Goal: Information Seeking & Learning: Learn about a topic

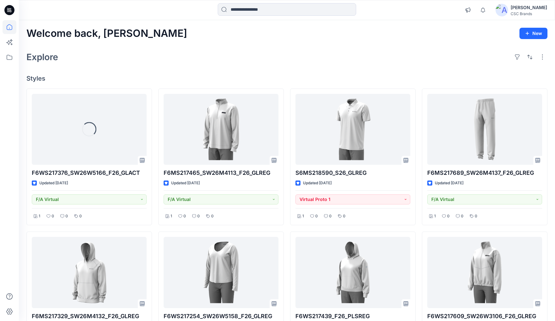
click at [206, 53] on div "Explore" at bounding box center [286, 56] width 521 height 15
click at [429, 64] on div "Explore" at bounding box center [286, 56] width 521 height 15
click at [209, 58] on div "Explore" at bounding box center [286, 56] width 521 height 15
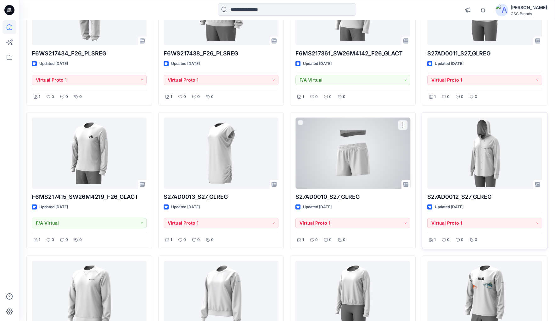
scroll to position [441, 0]
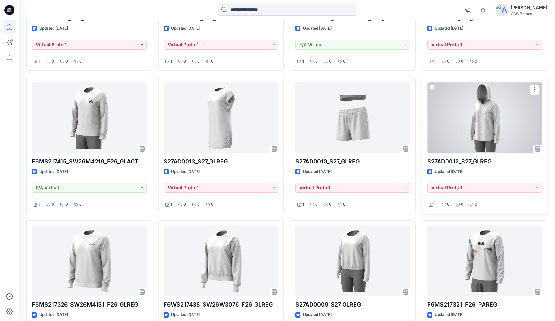
click at [491, 123] on div at bounding box center [484, 117] width 115 height 71
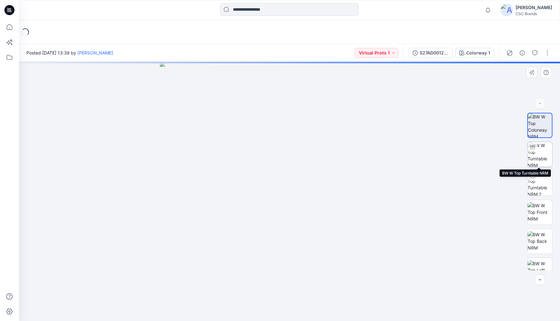
click at [532, 154] on img at bounding box center [539, 154] width 25 height 25
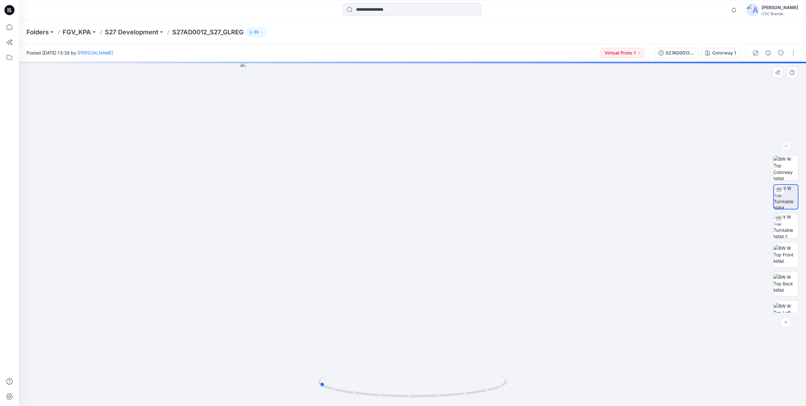
drag, startPoint x: 426, startPoint y: 247, endPoint x: 377, endPoint y: 244, distance: 49.2
click at [377, 244] on div at bounding box center [412, 234] width 787 height 344
drag, startPoint x: 442, startPoint y: 142, endPoint x: 473, endPoint y: 361, distance: 221.9
click at [474, 320] on img at bounding box center [412, 173] width 698 height 465
drag, startPoint x: 465, startPoint y: 289, endPoint x: 466, endPoint y: 300, distance: 10.7
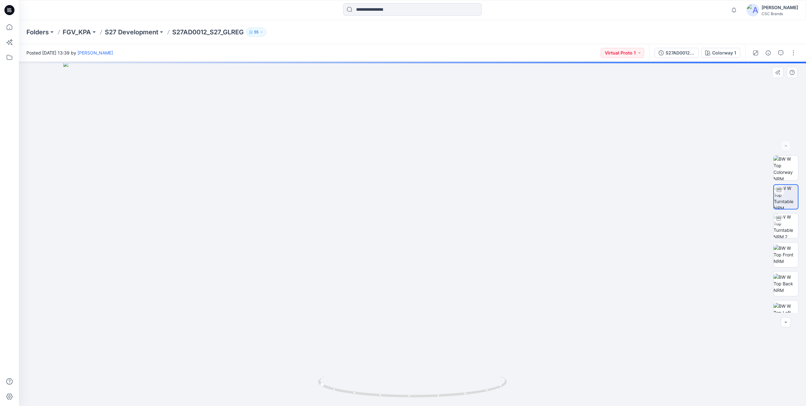
click at [466, 300] on img at bounding box center [412, 234] width 698 height 344
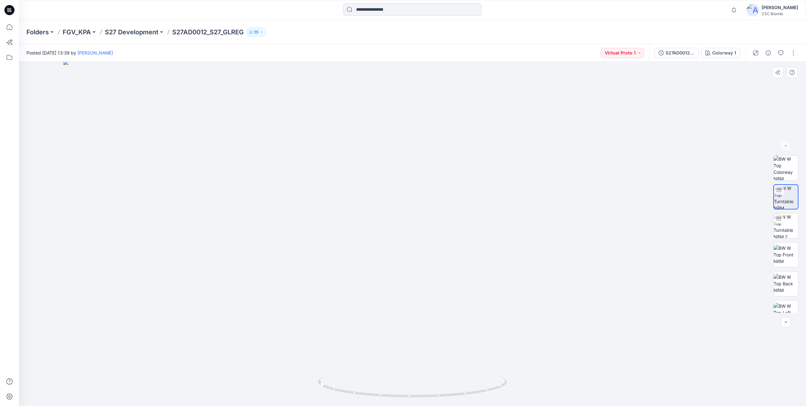
drag, startPoint x: 391, startPoint y: 275, endPoint x: 490, endPoint y: 273, distance: 98.5
click at [490, 273] on img at bounding box center [412, 233] width 698 height 346
drag, startPoint x: 350, startPoint y: 392, endPoint x: 395, endPoint y: 393, distance: 45.3
click at [395, 320] on icon at bounding box center [413, 387] width 190 height 24
drag, startPoint x: 495, startPoint y: 388, endPoint x: 492, endPoint y: 390, distance: 4.1
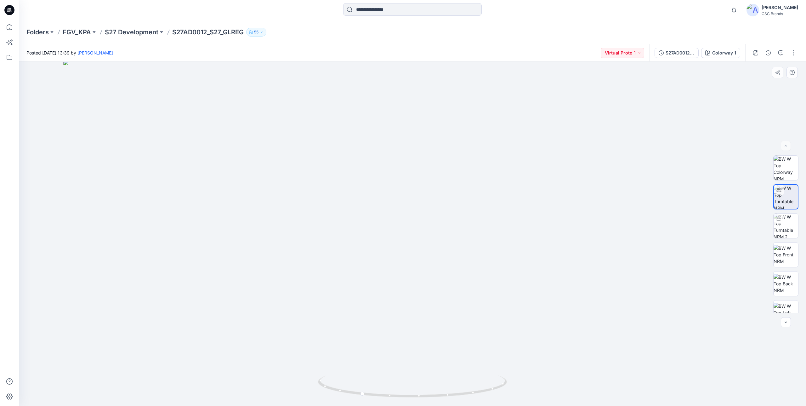
click at [560, 281] on img at bounding box center [412, 233] width 698 height 346
drag, startPoint x: 289, startPoint y: 262, endPoint x: 197, endPoint y: 276, distance: 92.9
click at [197, 276] on img at bounding box center [412, 234] width 698 height 344
drag, startPoint x: 330, startPoint y: 390, endPoint x: 391, endPoint y: 387, distance: 60.5
click at [391, 320] on icon at bounding box center [413, 387] width 190 height 24
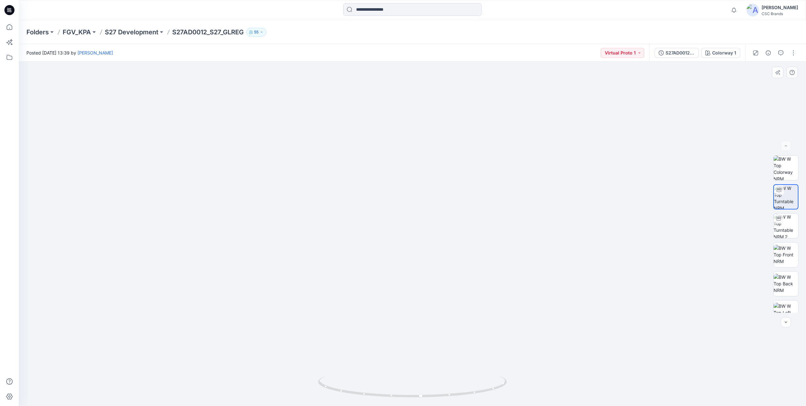
drag, startPoint x: 447, startPoint y: 372, endPoint x: 447, endPoint y: 202, distance: 170.3
click at [447, 203] on img at bounding box center [412, 234] width 964 height 344
drag, startPoint x: 443, startPoint y: 279, endPoint x: 446, endPoint y: 180, distance: 99.2
click at [446, 182] on img at bounding box center [412, 149] width 964 height 513
drag, startPoint x: 443, startPoint y: 287, endPoint x: 448, endPoint y: 217, distance: 70.3
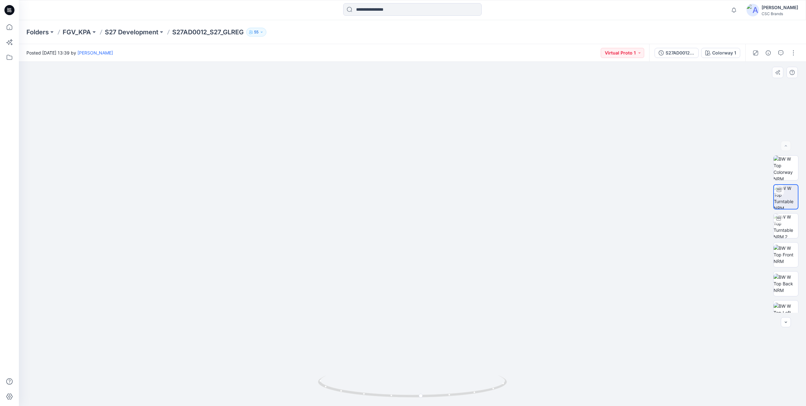
click at [448, 217] on img at bounding box center [420, 70] width 964 height 670
drag, startPoint x: 443, startPoint y: 279, endPoint x: 443, endPoint y: 256, distance: 23.3
click at [443, 258] on img at bounding box center [420, 65] width 964 height 681
drag, startPoint x: 419, startPoint y: 164, endPoint x: 410, endPoint y: 301, distance: 137.8
click at [410, 301] on img at bounding box center [410, 126] width 964 height 560
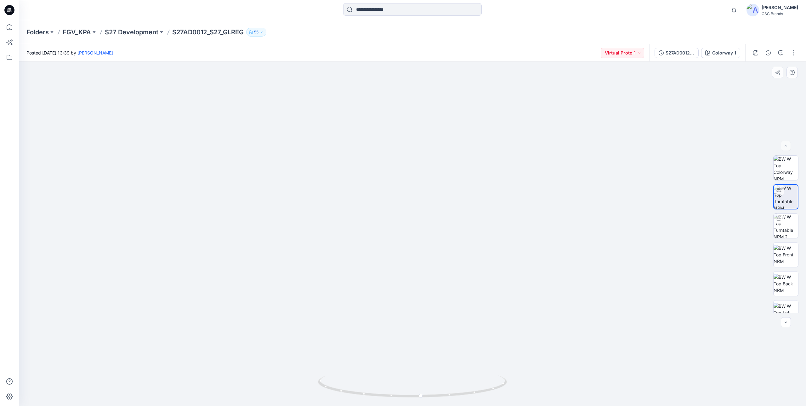
drag, startPoint x: 418, startPoint y: 337, endPoint x: 438, endPoint y: 125, distance: 213.1
click at [438, 125] on img at bounding box center [412, 142] width 749 height 526
drag, startPoint x: 435, startPoint y: 230, endPoint x: 438, endPoint y: 183, distance: 47.0
click at [438, 183] on img at bounding box center [412, 32] width 749 height 748
click at [415, 222] on img at bounding box center [412, 48] width 749 height 713
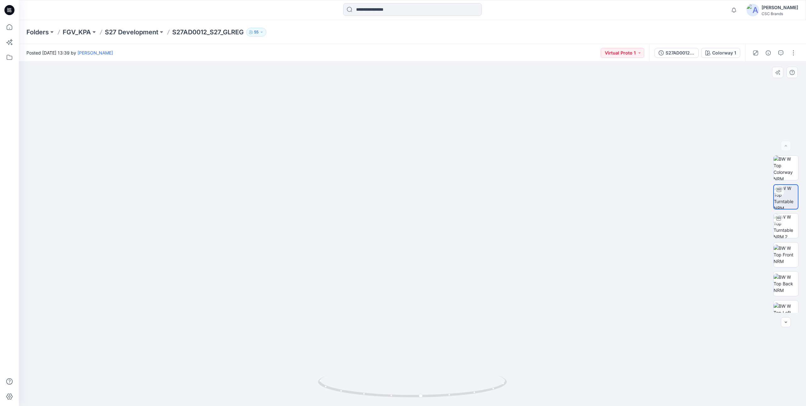
drag, startPoint x: 428, startPoint y: 231, endPoint x: 546, endPoint y: 253, distance: 119.9
click at [476, 245] on img at bounding box center [412, 60] width 749 height 690
click at [371, 286] on img at bounding box center [412, 67] width 749 height 677
drag, startPoint x: 377, startPoint y: 208, endPoint x: 375, endPoint y: 295, distance: 87.2
click at [375, 295] on img at bounding box center [412, 142] width 749 height 526
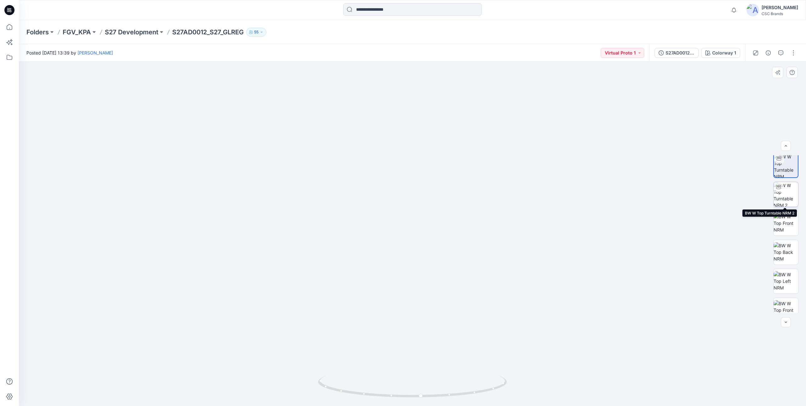
click at [560, 189] on img at bounding box center [785, 194] width 25 height 25
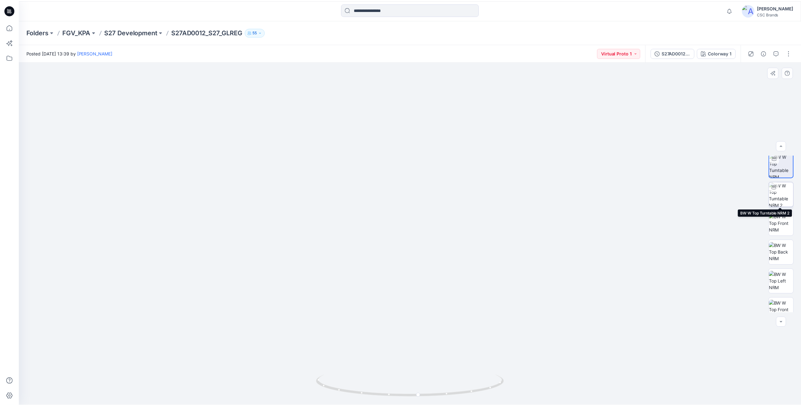
scroll to position [31, 0]
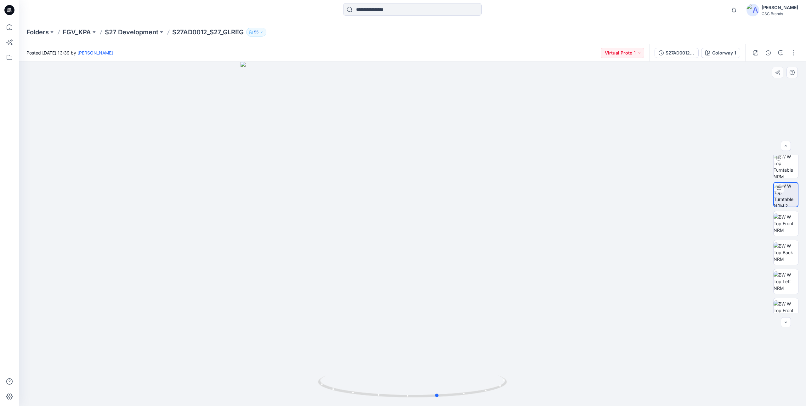
drag, startPoint x: 459, startPoint y: 248, endPoint x: 299, endPoint y: 271, distance: 161.5
click at [299, 271] on div at bounding box center [412, 234] width 787 height 344
drag, startPoint x: 473, startPoint y: 392, endPoint x: 440, endPoint y: 391, distance: 32.8
click at [443, 320] on icon at bounding box center [413, 387] width 190 height 24
drag, startPoint x: 408, startPoint y: 146, endPoint x: 406, endPoint y: 277, distance: 130.9
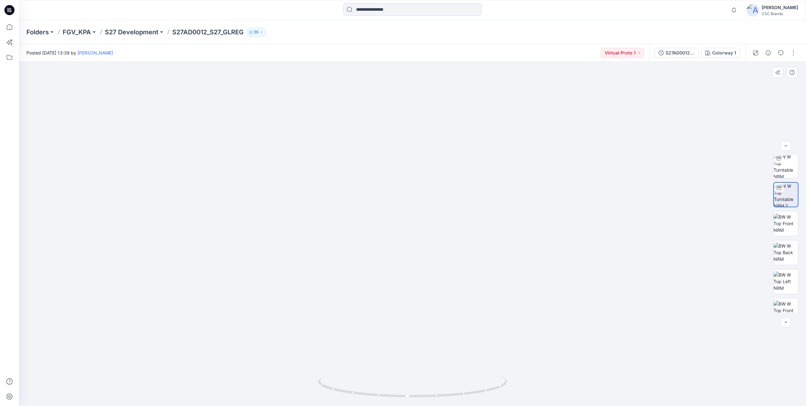
click at [406, 279] on img at bounding box center [412, 192] width 749 height 426
drag, startPoint x: 421, startPoint y: 132, endPoint x: 411, endPoint y: 201, distance: 69.7
click at [414, 214] on img at bounding box center [412, 234] width 749 height 344
drag, startPoint x: 418, startPoint y: 221, endPoint x: 389, endPoint y: 219, distance: 29.0
click at [389, 219] on div at bounding box center [412, 234] width 787 height 344
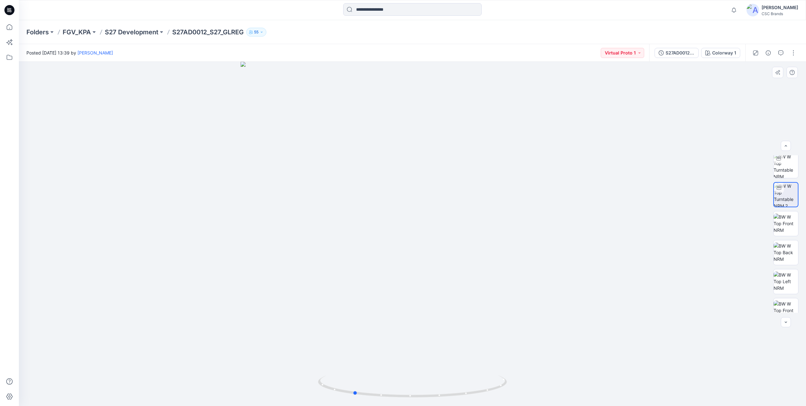
drag, startPoint x: 337, startPoint y: 250, endPoint x: 505, endPoint y: 250, distance: 168.1
click at [505, 250] on div at bounding box center [412, 234] width 787 height 344
drag, startPoint x: 411, startPoint y: 172, endPoint x: 325, endPoint y: 166, distance: 86.1
click at [325, 166] on div at bounding box center [412, 234] width 787 height 344
drag, startPoint x: 323, startPoint y: 212, endPoint x: 383, endPoint y: 215, distance: 60.5
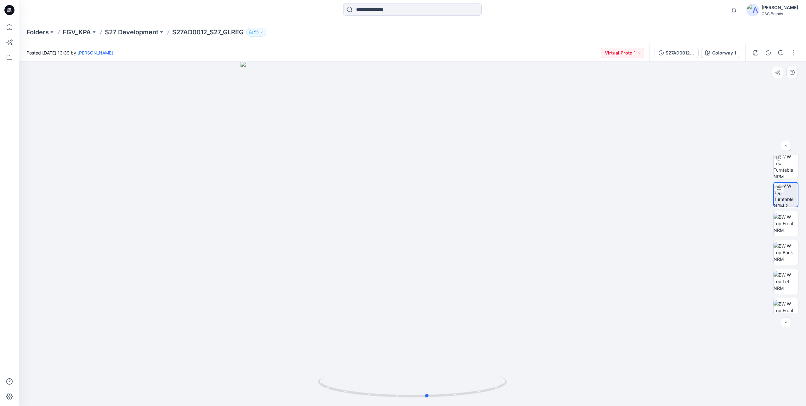
click at [383, 215] on div at bounding box center [412, 234] width 787 height 344
click at [5, 28] on icon at bounding box center [10, 27] width 14 height 14
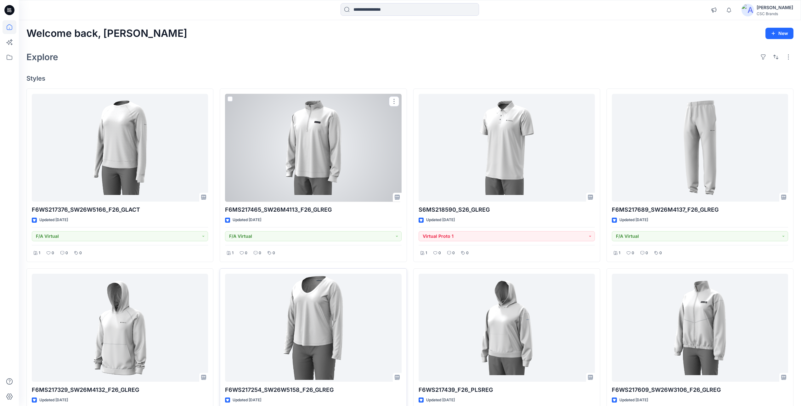
scroll to position [189, 0]
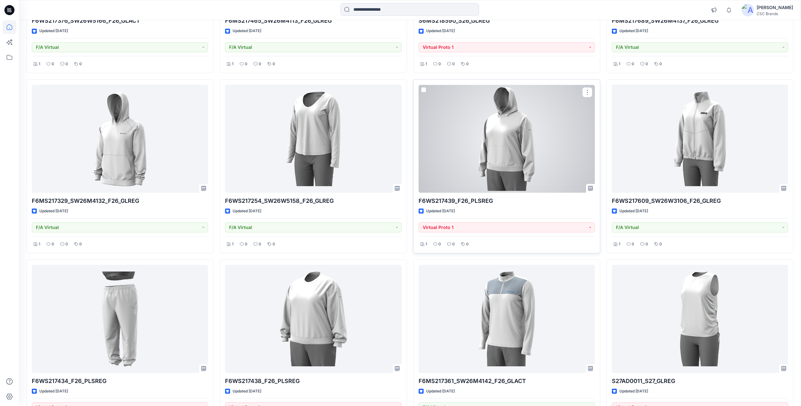
click at [531, 137] on div at bounding box center [507, 139] width 176 height 108
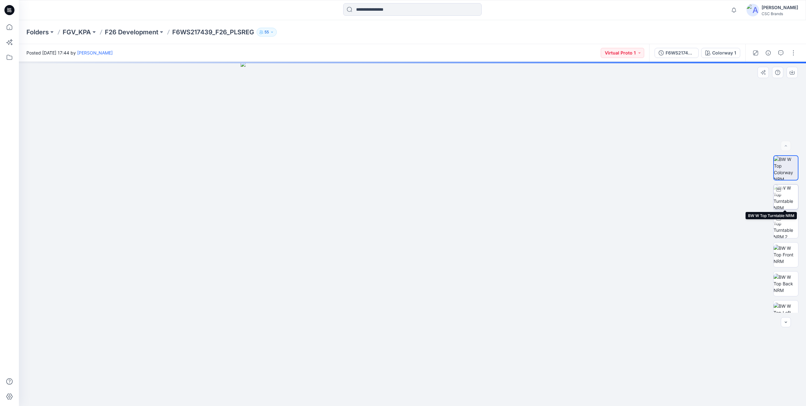
click at [560, 197] on img at bounding box center [785, 196] width 25 height 25
drag, startPoint x: 518, startPoint y: 281, endPoint x: 514, endPoint y: 288, distance: 7.5
click at [514, 288] on div at bounding box center [412, 234] width 787 height 344
drag, startPoint x: 508, startPoint y: 291, endPoint x: 164, endPoint y: 73, distance: 407.3
click at [351, 278] on div at bounding box center [412, 234] width 787 height 344
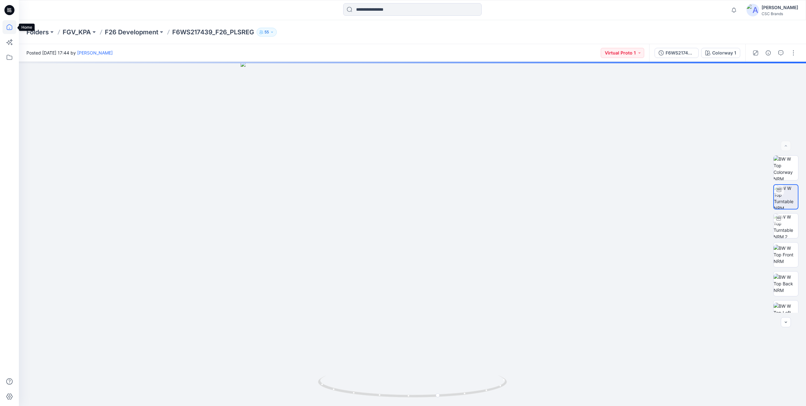
click at [7, 24] on icon at bounding box center [10, 27] width 14 height 14
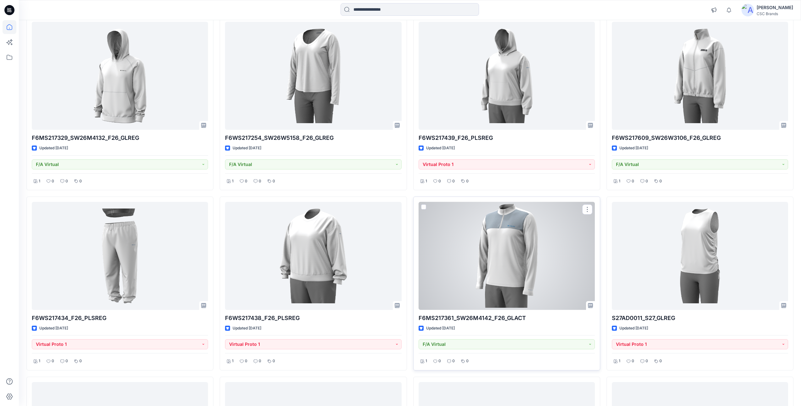
scroll to position [157, 0]
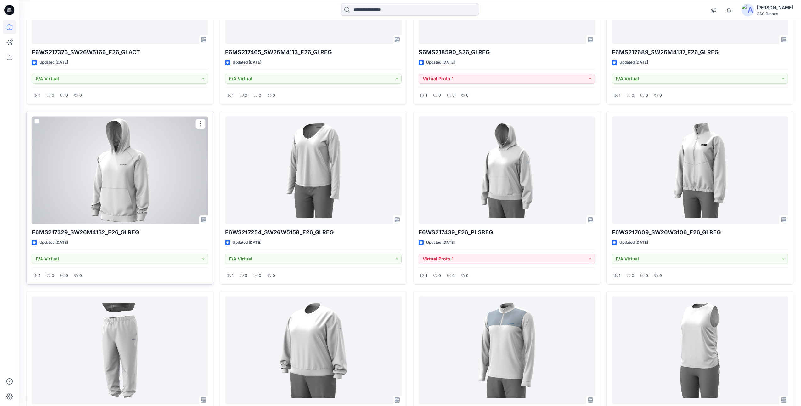
click at [158, 189] on div at bounding box center [120, 170] width 176 height 108
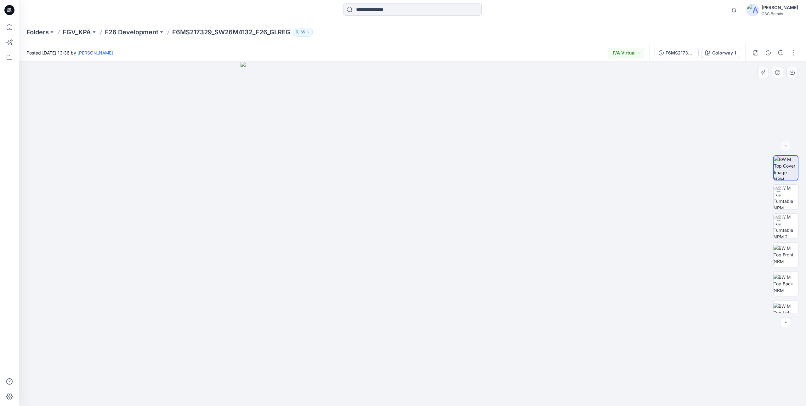
drag, startPoint x: 462, startPoint y: 276, endPoint x: 628, endPoint y: 304, distance: 168.8
click at [414, 280] on img at bounding box center [412, 234] width 344 height 344
click at [560, 188] on img at bounding box center [785, 196] width 25 height 25
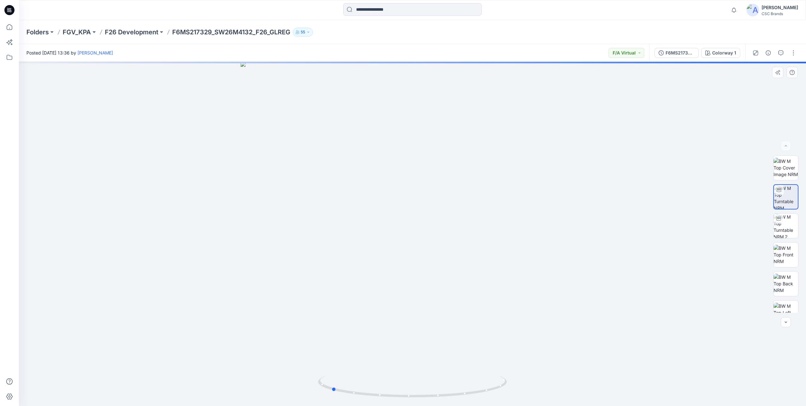
drag, startPoint x: 483, startPoint y: 272, endPoint x: 437, endPoint y: 270, distance: 46.0
click at [437, 270] on div at bounding box center [412, 234] width 787 height 344
drag, startPoint x: 433, startPoint y: 82, endPoint x: 431, endPoint y: 188, distance: 105.4
click at [412, 320] on img at bounding box center [392, 231] width 850 height 349
drag, startPoint x: 430, startPoint y: 205, endPoint x: 435, endPoint y: 248, distance: 43.7
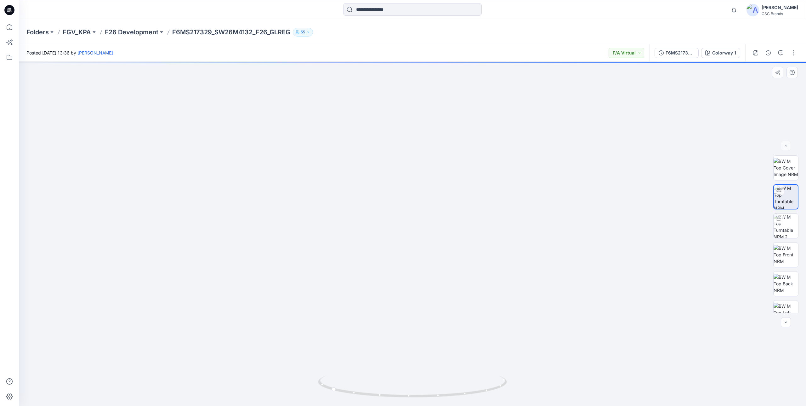
click at [435, 248] on img at bounding box center [397, 234] width 850 height 344
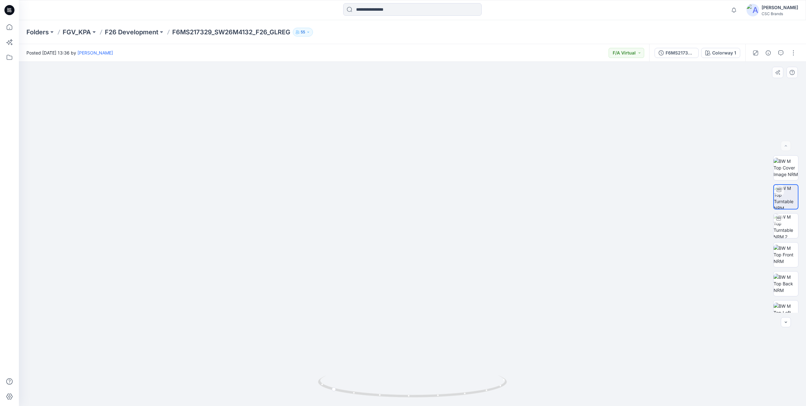
drag, startPoint x: 418, startPoint y: 273, endPoint x: 397, endPoint y: 252, distance: 29.2
click at [412, 250] on img at bounding box center [412, 221] width 951 height 370
drag, startPoint x: 368, startPoint y: 394, endPoint x: 395, endPoint y: 394, distance: 27.4
click at [395, 320] on icon at bounding box center [413, 387] width 190 height 24
drag, startPoint x: 340, startPoint y: 394, endPoint x: 172, endPoint y: 146, distance: 298.7
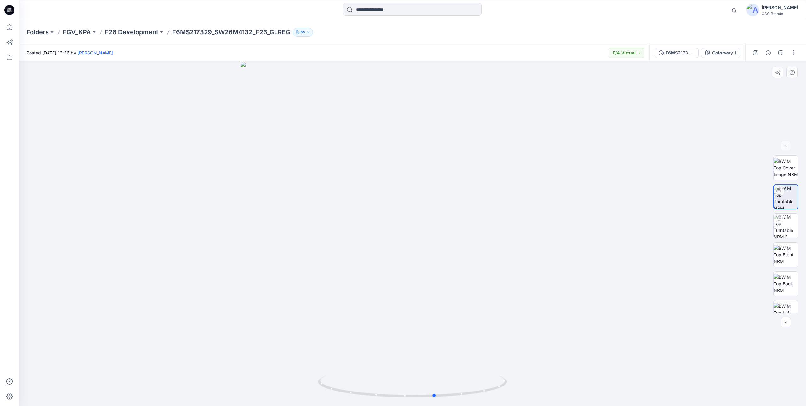
click at [408, 320] on icon at bounding box center [413, 387] width 190 height 24
click at [8, 31] on icon at bounding box center [10, 27] width 14 height 14
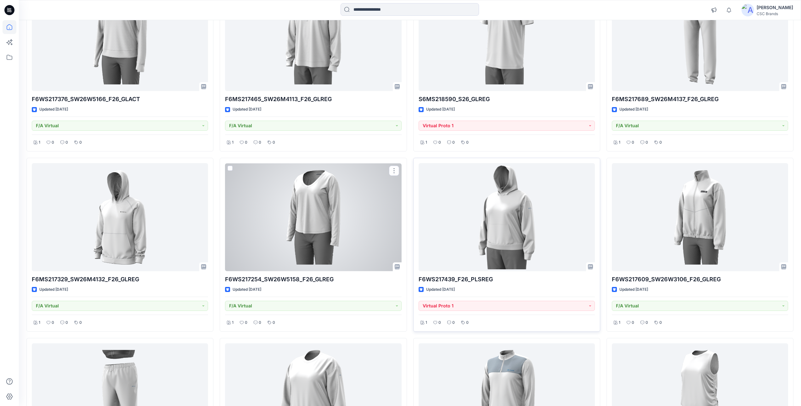
scroll to position [126, 0]
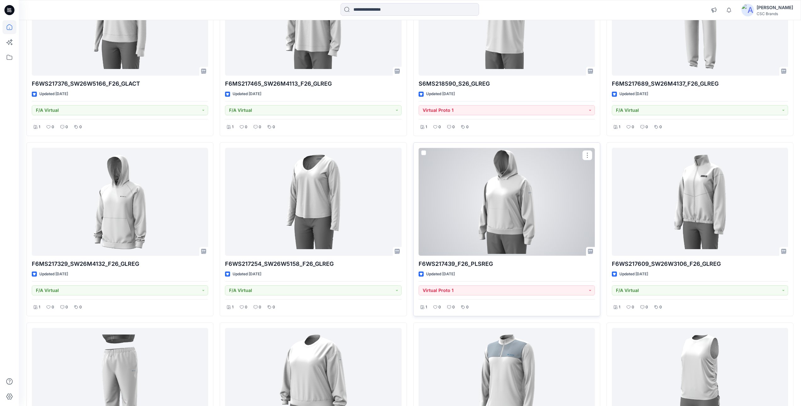
click at [496, 205] on div at bounding box center [507, 202] width 176 height 108
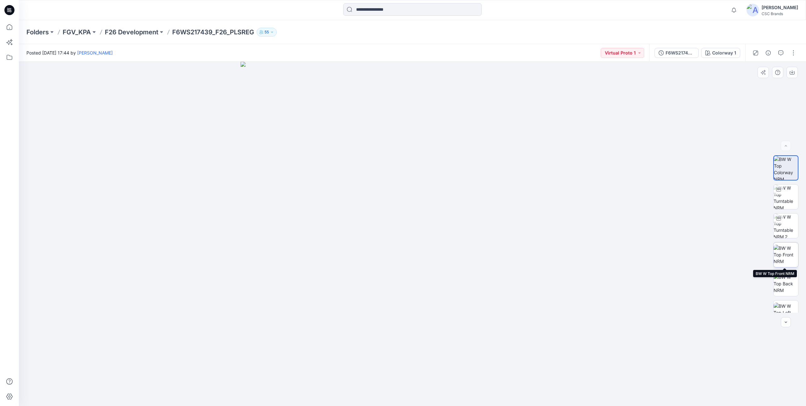
click at [560, 253] on img at bounding box center [785, 255] width 25 height 20
drag, startPoint x: 463, startPoint y: 242, endPoint x: 381, endPoint y: 243, distance: 81.5
click at [381, 243] on img at bounding box center [412, 234] width 344 height 344
click at [560, 220] on img at bounding box center [785, 225] width 25 height 25
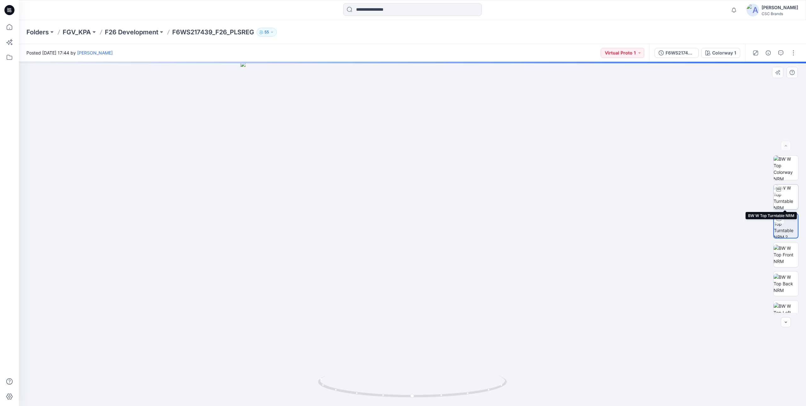
click at [560, 197] on img at bounding box center [785, 196] width 25 height 25
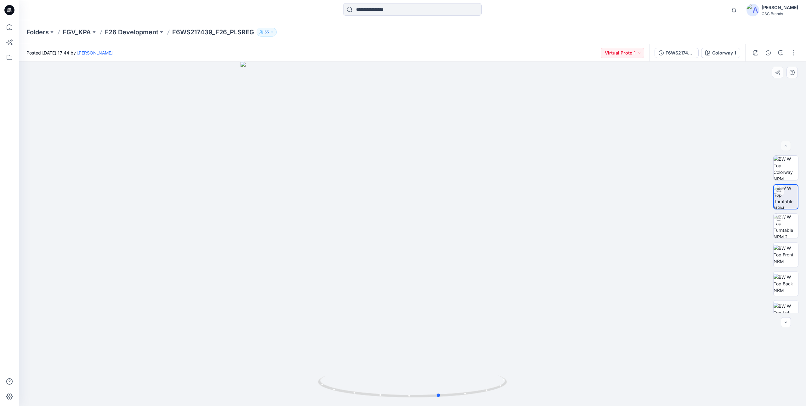
drag, startPoint x: 423, startPoint y: 207, endPoint x: 484, endPoint y: 219, distance: 62.2
click at [484, 219] on div at bounding box center [412, 234] width 787 height 344
drag, startPoint x: 170, startPoint y: 31, endPoint x: 211, endPoint y: 34, distance: 41.0
click at [211, 34] on div "Folders FGV_KPA F26 Development F6WS217439_F26_PLSREG 55" at bounding box center [387, 32] width 723 height 9
copy p "F6WS217439"
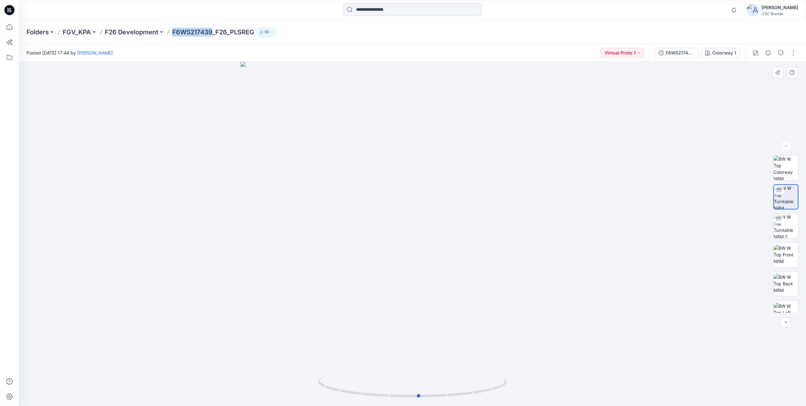
drag, startPoint x: 456, startPoint y: 291, endPoint x: 464, endPoint y: 301, distance: 13.7
click at [464, 301] on div at bounding box center [412, 234] width 787 height 344
drag, startPoint x: 445, startPoint y: 343, endPoint x: 453, endPoint y: 192, distance: 151.6
click at [453, 192] on img at bounding box center [412, 69] width 698 height 673
drag, startPoint x: 463, startPoint y: 258, endPoint x: 436, endPoint y: 262, distance: 26.4
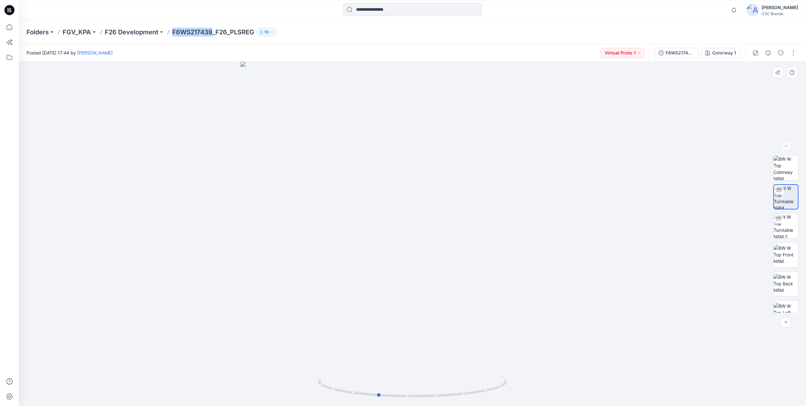
click at [436, 262] on div at bounding box center [412, 234] width 787 height 344
drag, startPoint x: 442, startPoint y: 196, endPoint x: 463, endPoint y: 206, distance: 23.9
click at [420, 320] on img at bounding box center [411, 179] width 647 height 453
drag, startPoint x: 461, startPoint y: 214, endPoint x: 452, endPoint y: 305, distance: 91.4
click at [452, 305] on img at bounding box center [411, 229] width 647 height 353
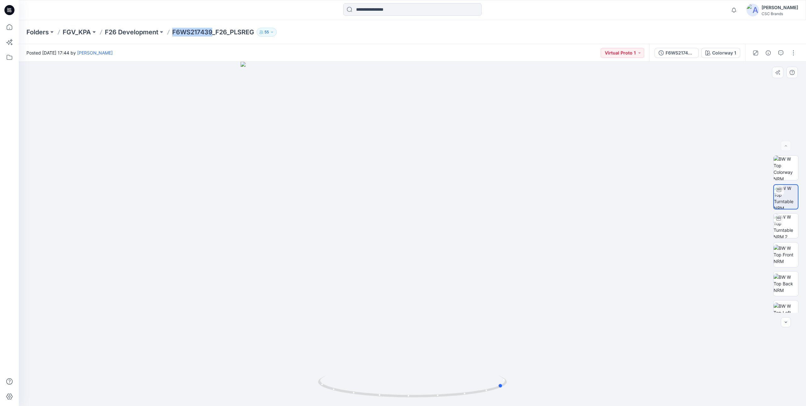
drag, startPoint x: 434, startPoint y: 303, endPoint x: 138, endPoint y: 259, distance: 299.0
click at [144, 261] on div at bounding box center [412, 234] width 787 height 344
click at [8, 26] on icon at bounding box center [10, 27] width 14 height 14
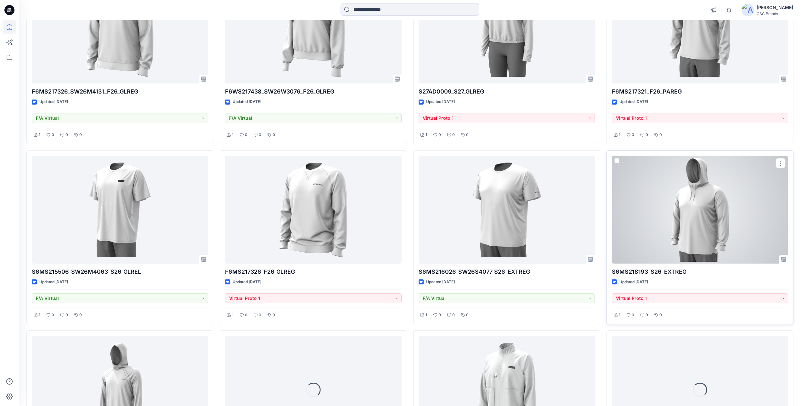
scroll to position [849, 0]
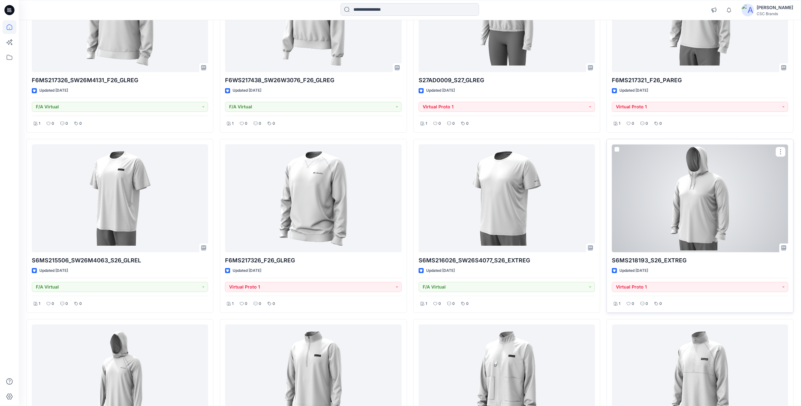
click at [560, 233] on div at bounding box center [700, 198] width 176 height 108
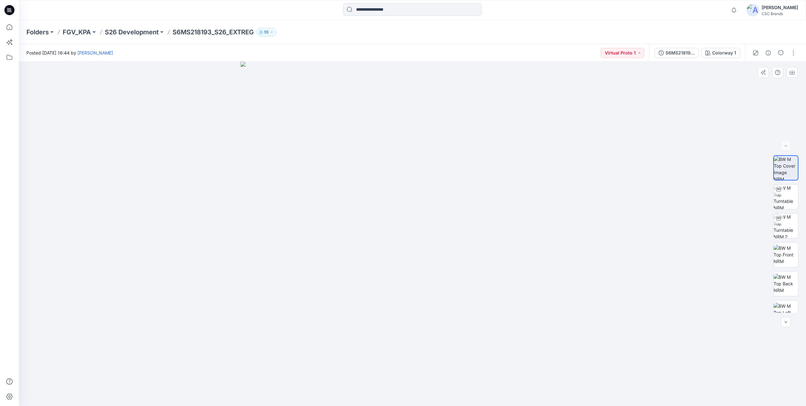
drag, startPoint x: 507, startPoint y: 236, endPoint x: 379, endPoint y: 228, distance: 128.7
click at [379, 228] on img at bounding box center [412, 234] width 344 height 344
click at [560, 198] on img at bounding box center [785, 196] width 25 height 25
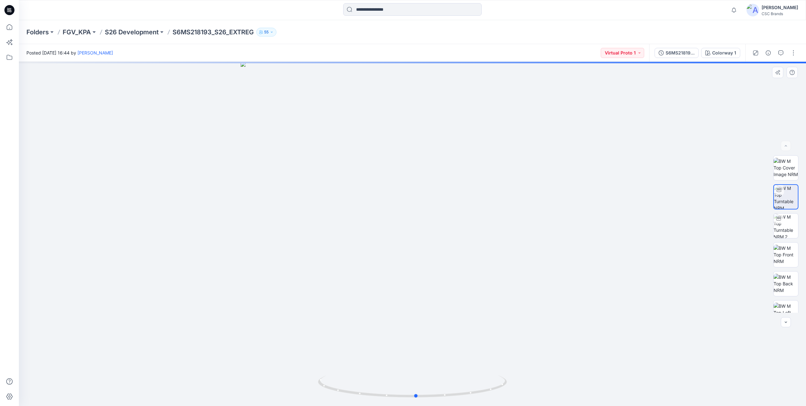
drag, startPoint x: 333, startPoint y: 390, endPoint x: 577, endPoint y: 352, distance: 246.5
click at [560, 320] on div at bounding box center [412, 234] width 787 height 344
click at [11, 26] on icon at bounding box center [10, 27] width 14 height 14
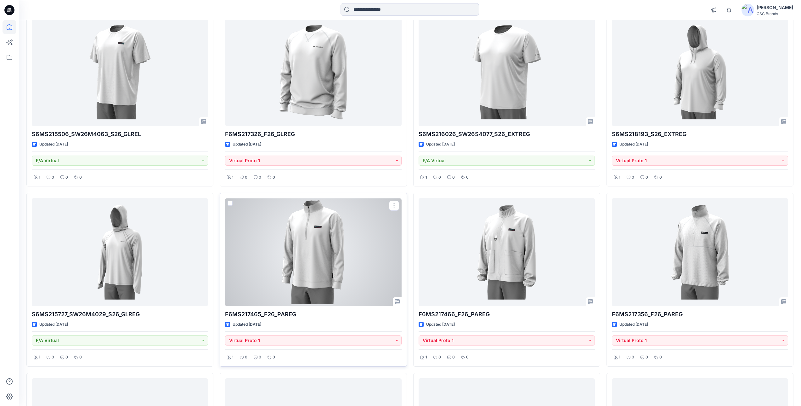
scroll to position [976, 0]
